Goal: Find specific page/section: Find specific page/section

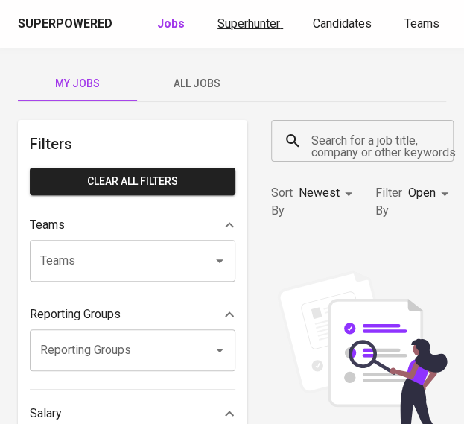
click at [255, 27] on span "Superhunter" at bounding box center [248, 23] width 63 height 14
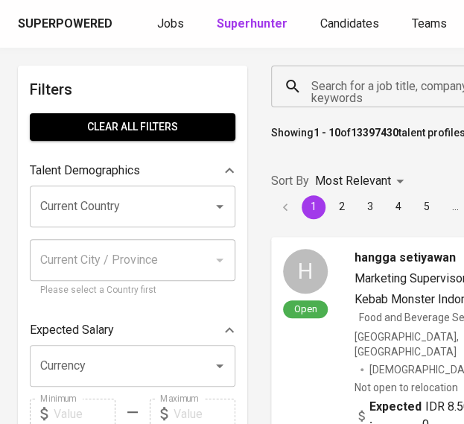
click at [336, 101] on div "Search for a job title, company or other keywords" at bounding box center [390, 87] width 238 height 42
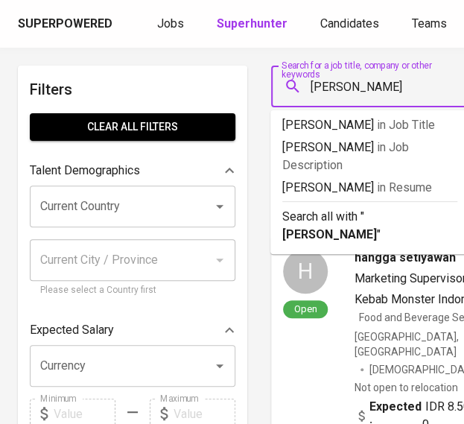
type input "yuri sela"
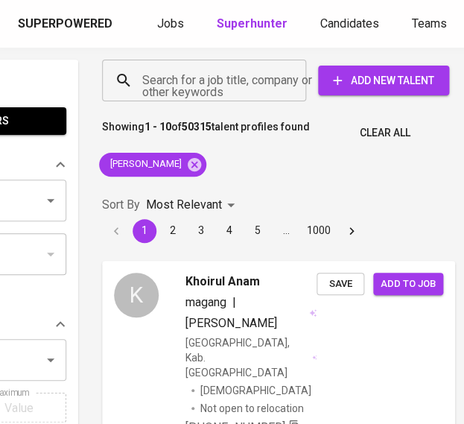
scroll to position [0, 170]
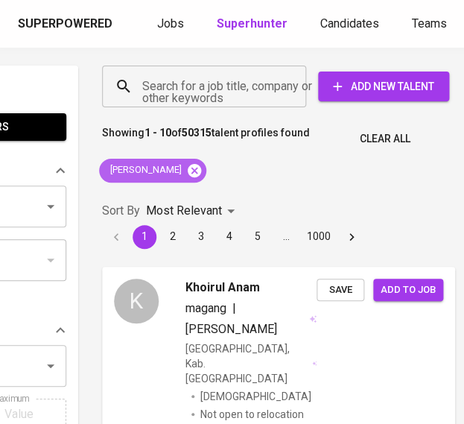
click at [186, 173] on icon at bounding box center [194, 170] width 16 height 16
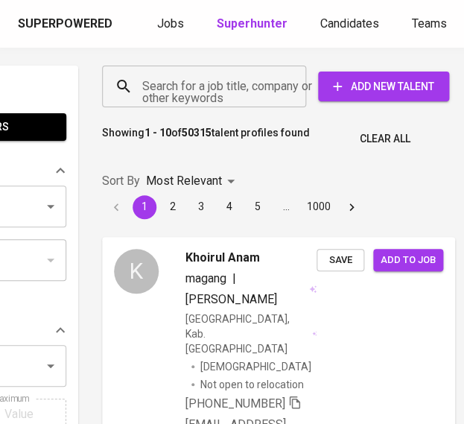
click at [195, 89] on input "Search for a job title, company or other keywords" at bounding box center [208, 86] width 139 height 28
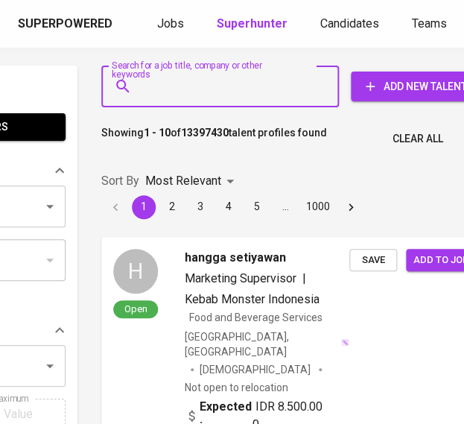
scroll to position [0, 164]
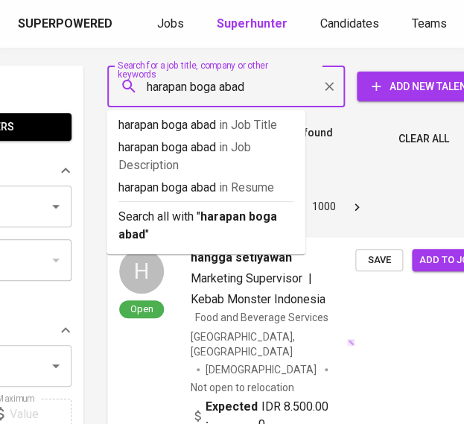
type input "harapan boga abadi"
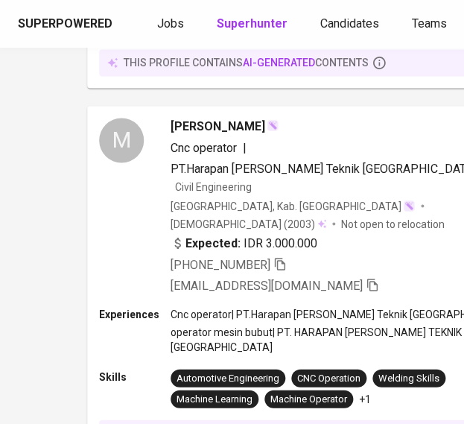
scroll to position [186, 183]
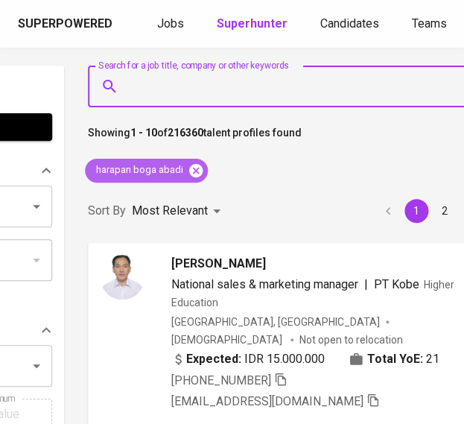
click at [199, 171] on icon at bounding box center [195, 169] width 13 height 13
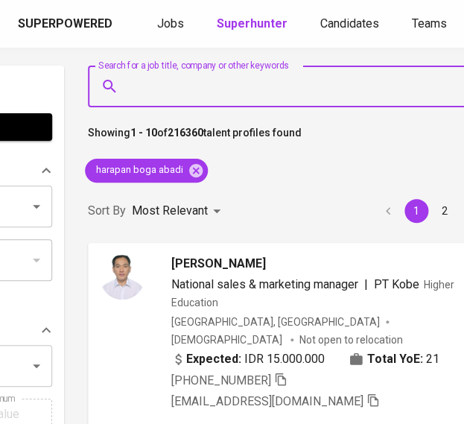
click at [256, 77] on input "Search for a job title, company or other keywords" at bounding box center [291, 86] width 335 height 28
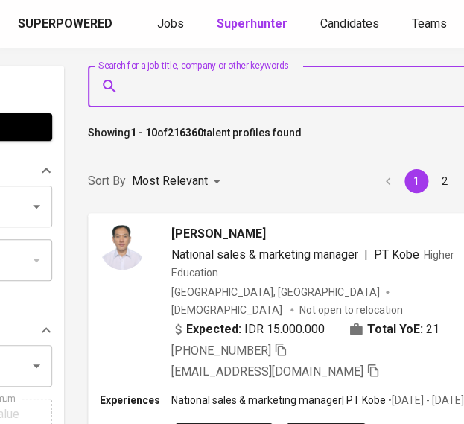
paste input "[PERSON_NAME] [PERSON_NAME]"
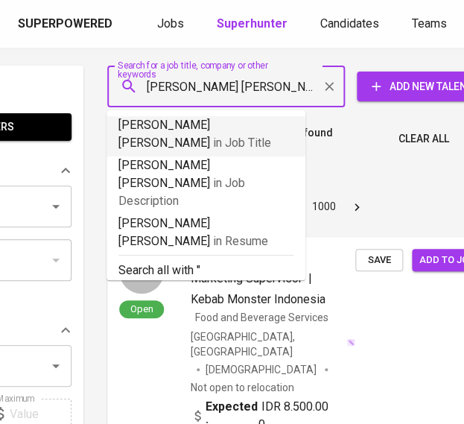
type input "[PERSON_NAME] [PERSON_NAME]"
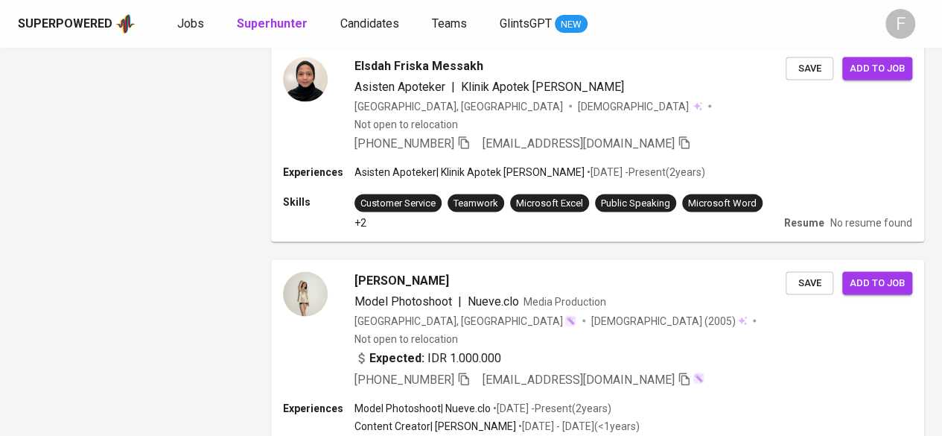
scroll to position [1564, 0]
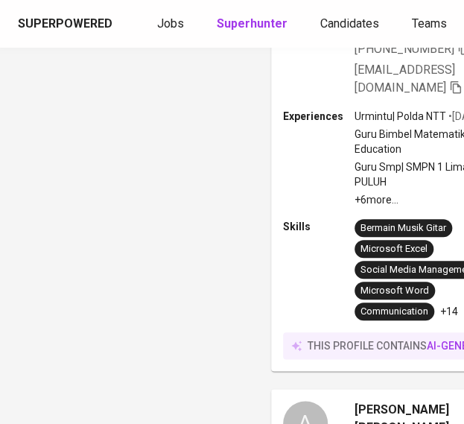
scroll to position [1564, 0]
